Goal: Information Seeking & Learning: Learn about a topic

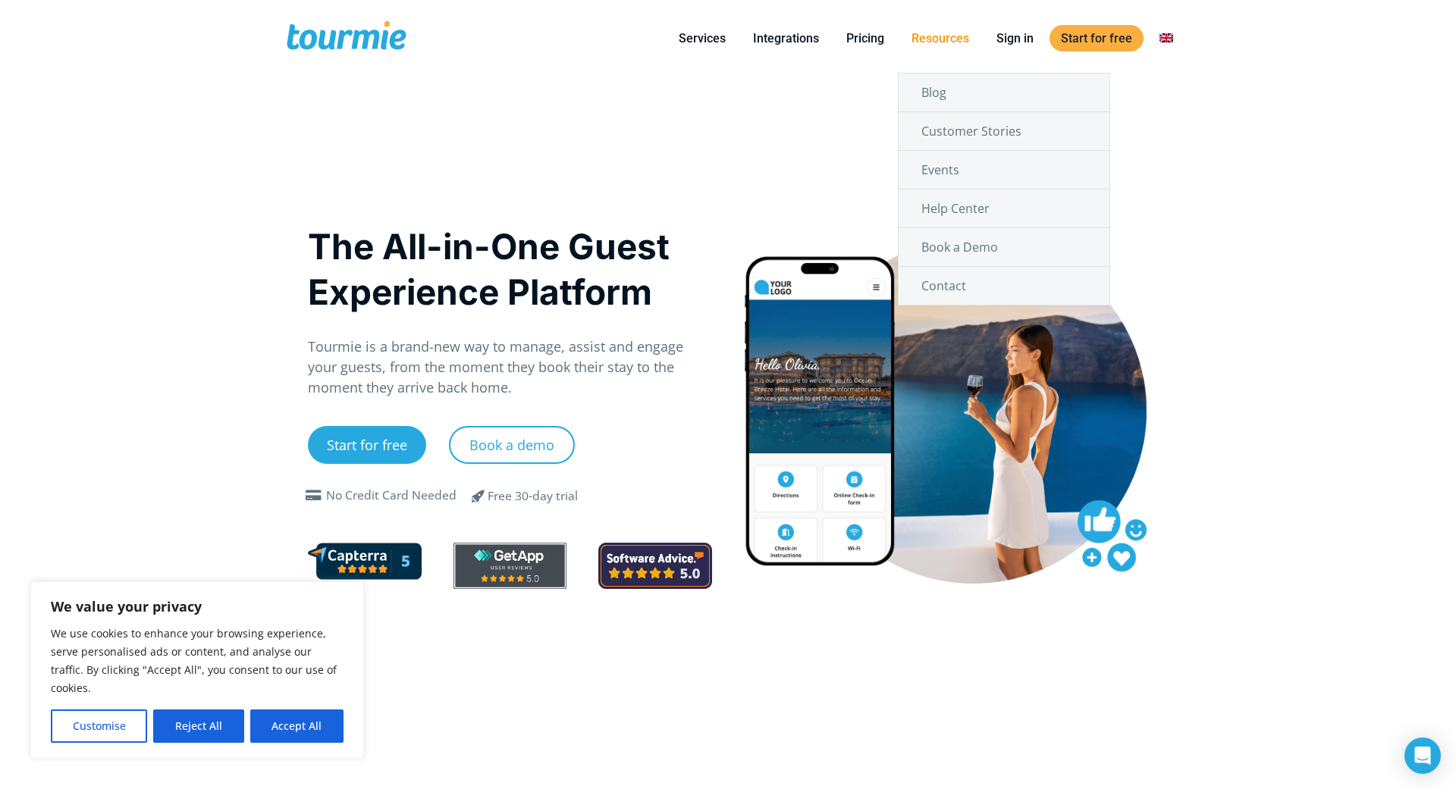
click at [938, 49] on li "Resources Blog Customer Stories Events Help Center Book a Demo Contact" at bounding box center [940, 38] width 85 height 69
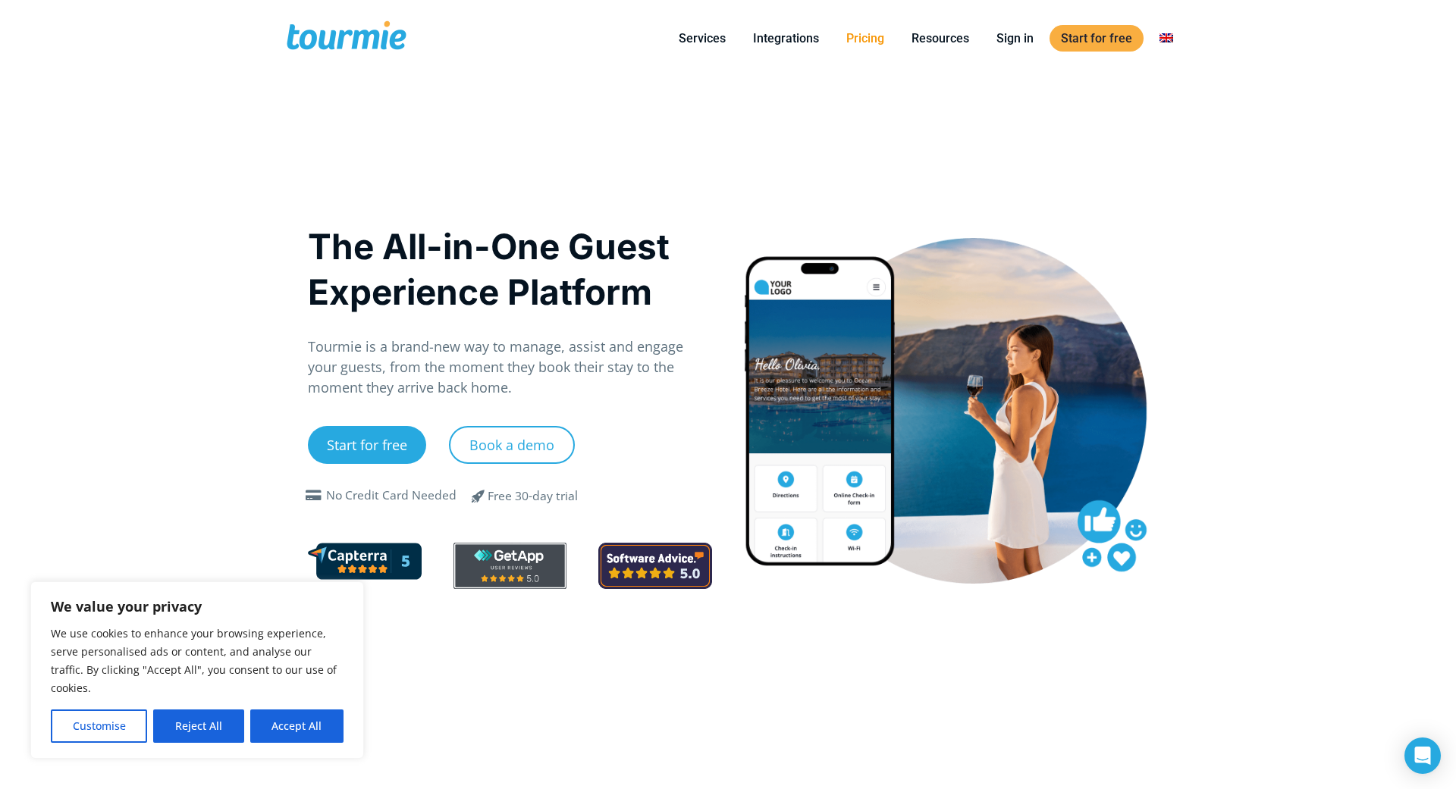
click at [871, 39] on link "Pricing" at bounding box center [865, 38] width 61 height 19
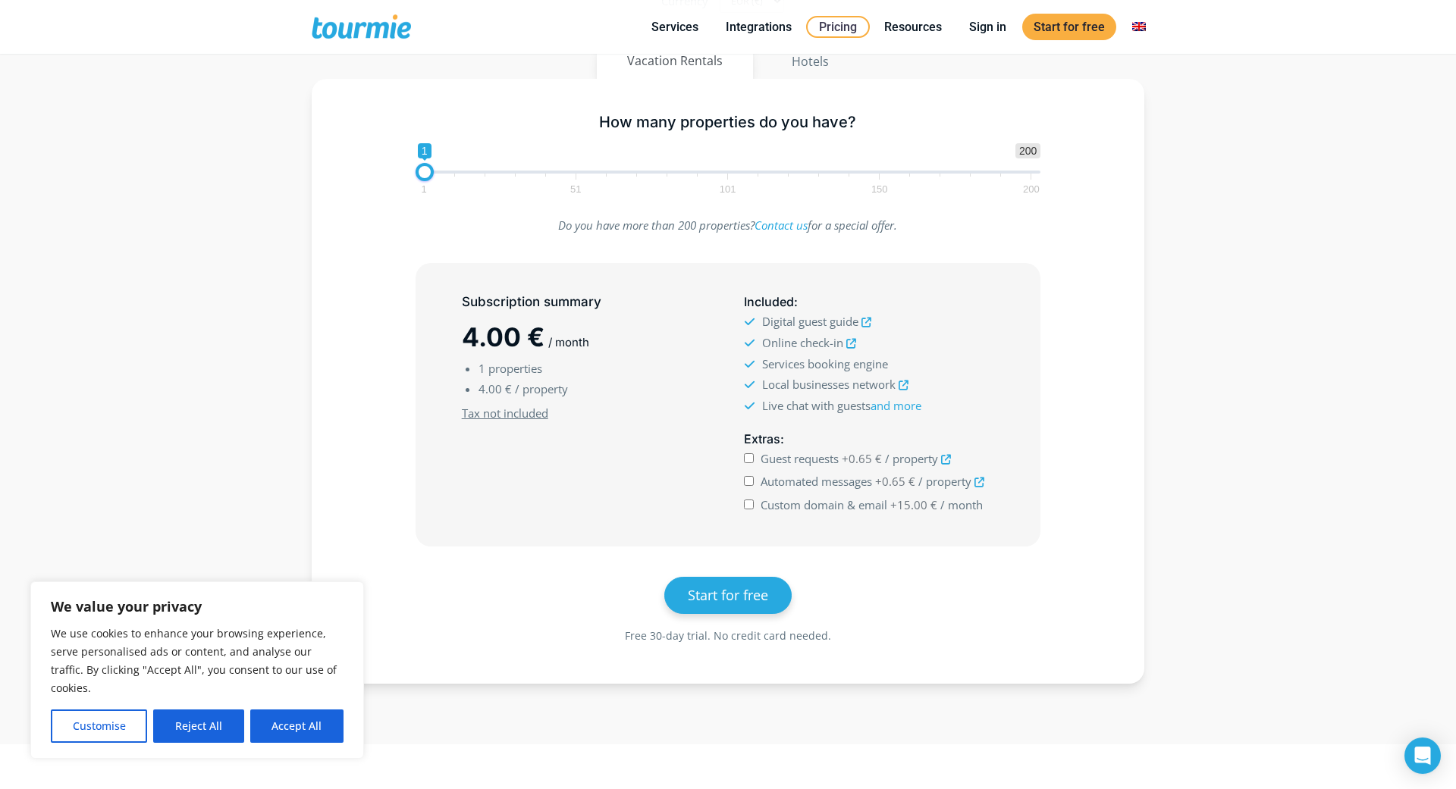
scroll to position [242, 0]
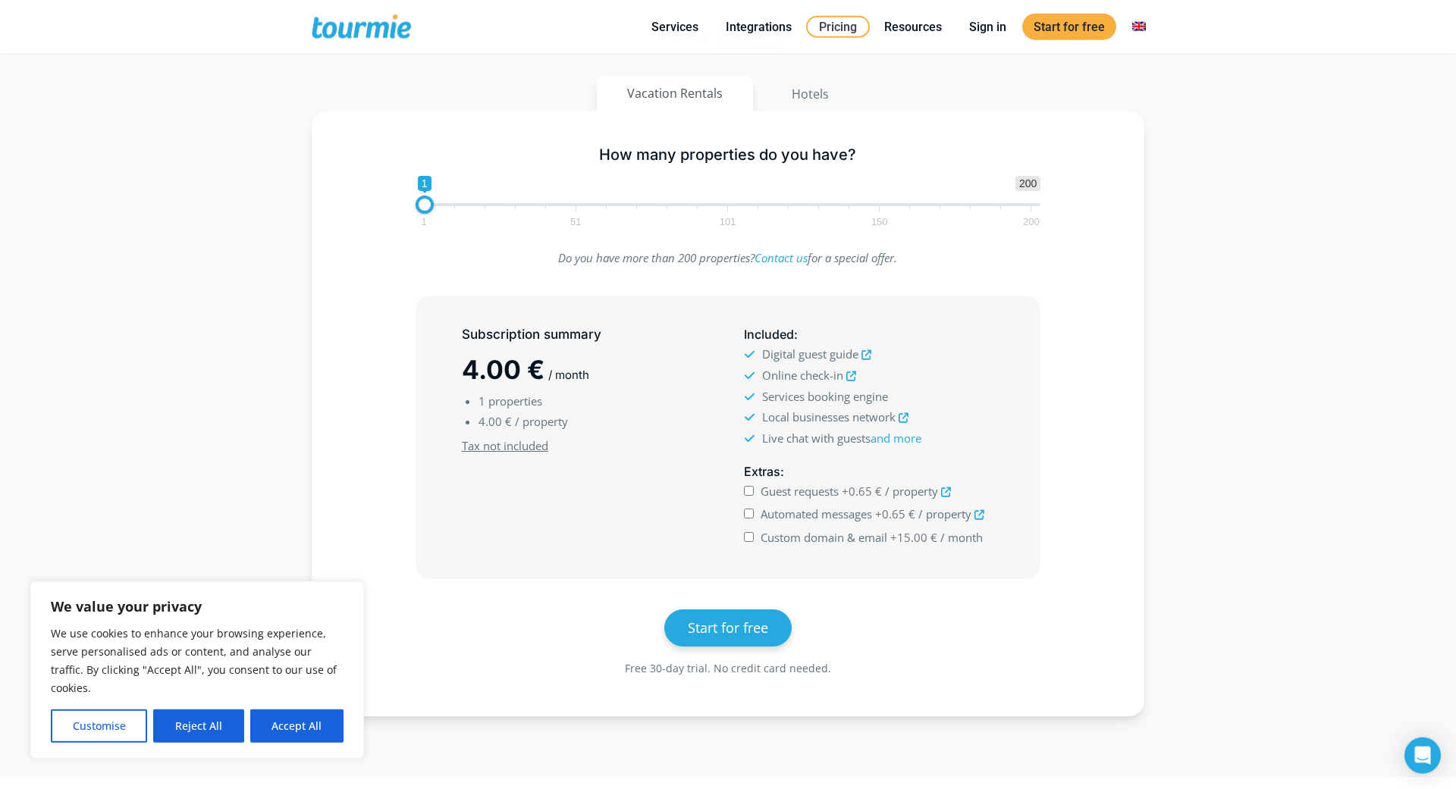
click at [848, 373] on icon at bounding box center [851, 377] width 10 height 10
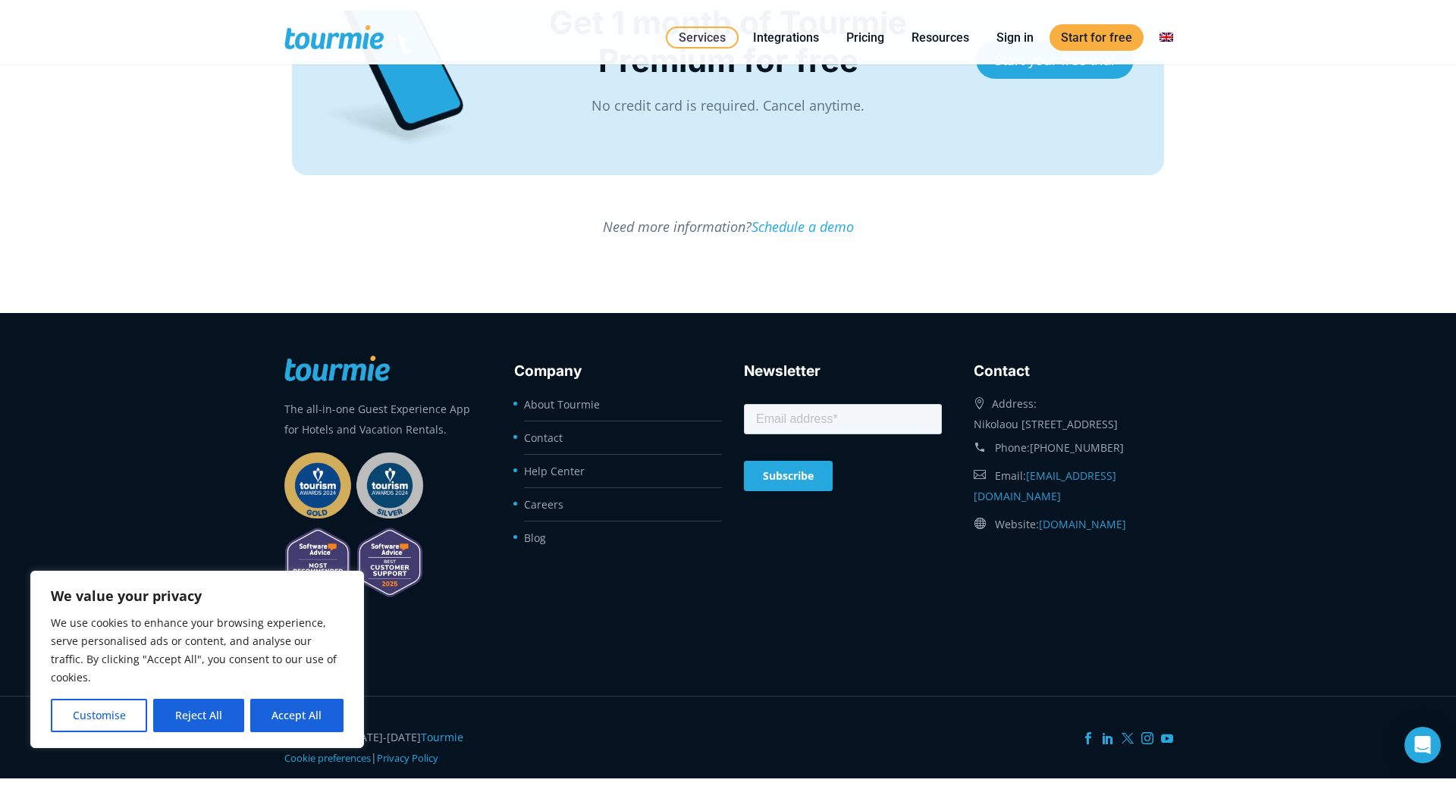
scroll to position [3923, 0]
